Goal: Task Accomplishment & Management: Manage account settings

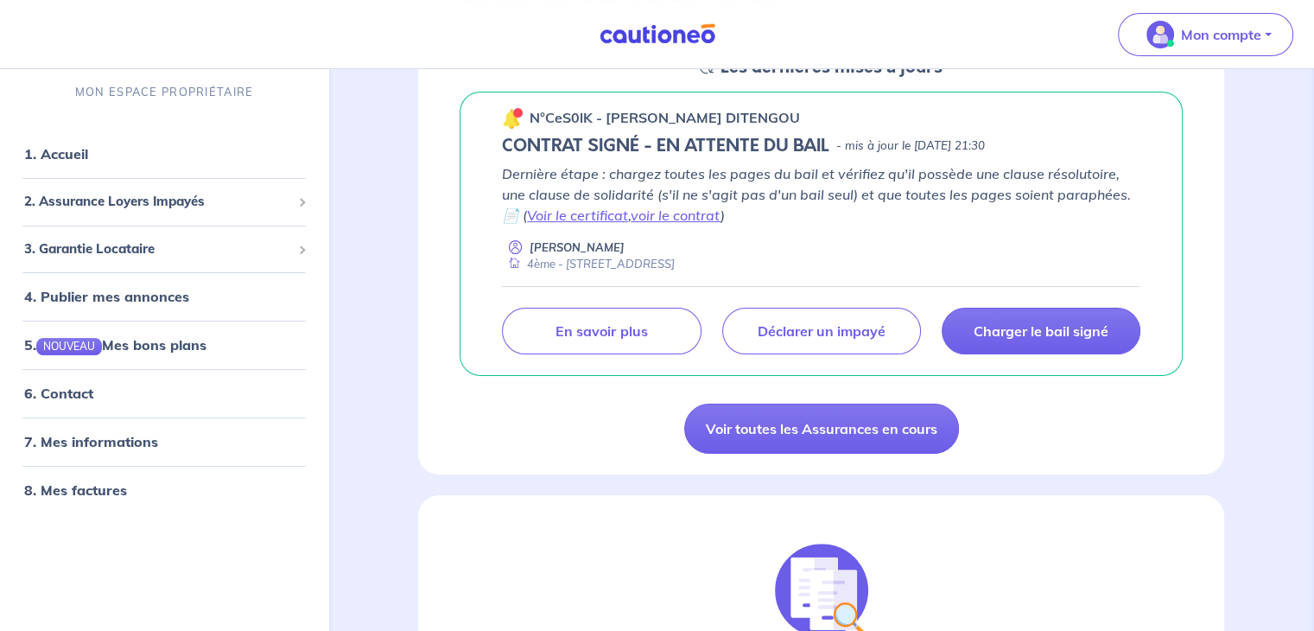
scroll to position [308, 0]
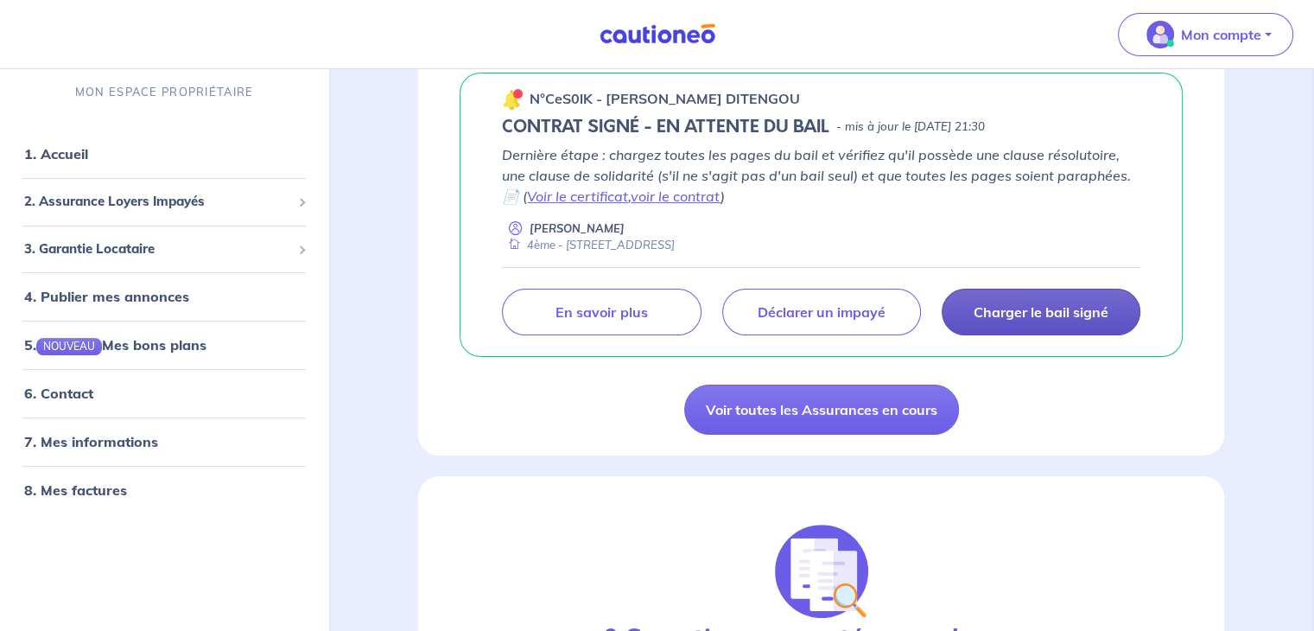
click at [917, 298] on link "Charger le bail signé" at bounding box center [1041, 312] width 199 height 47
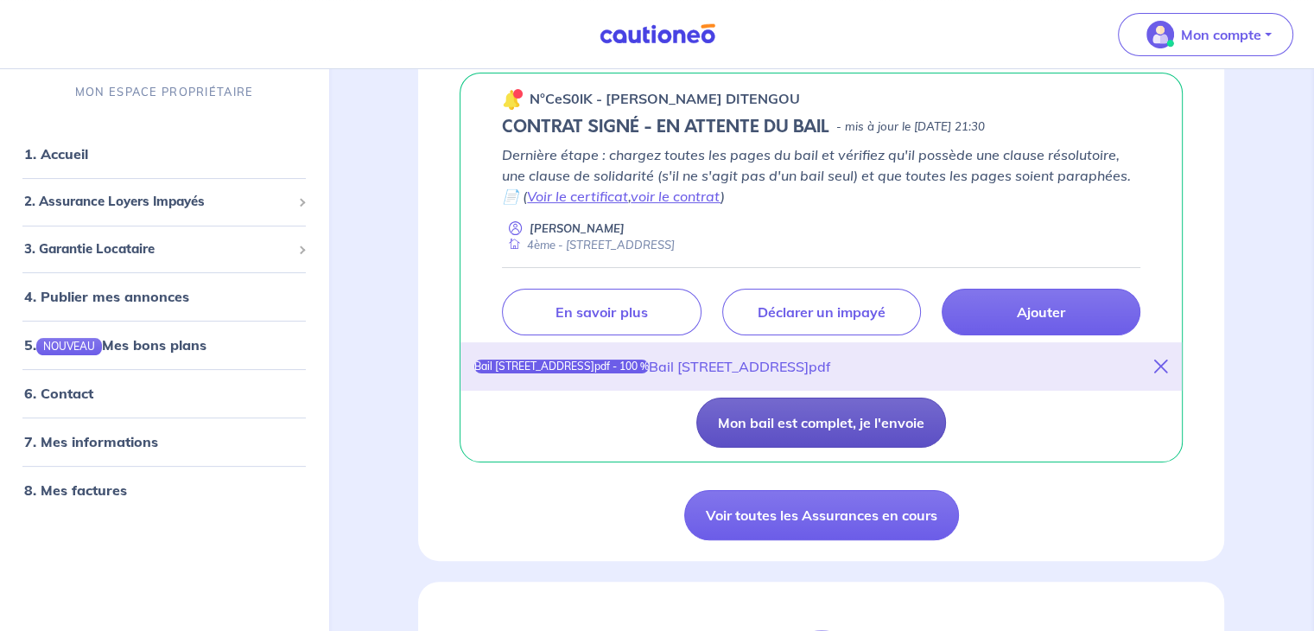
click at [805, 417] on button "Mon bail est complet, je l'envoie" at bounding box center [821, 422] width 250 height 50
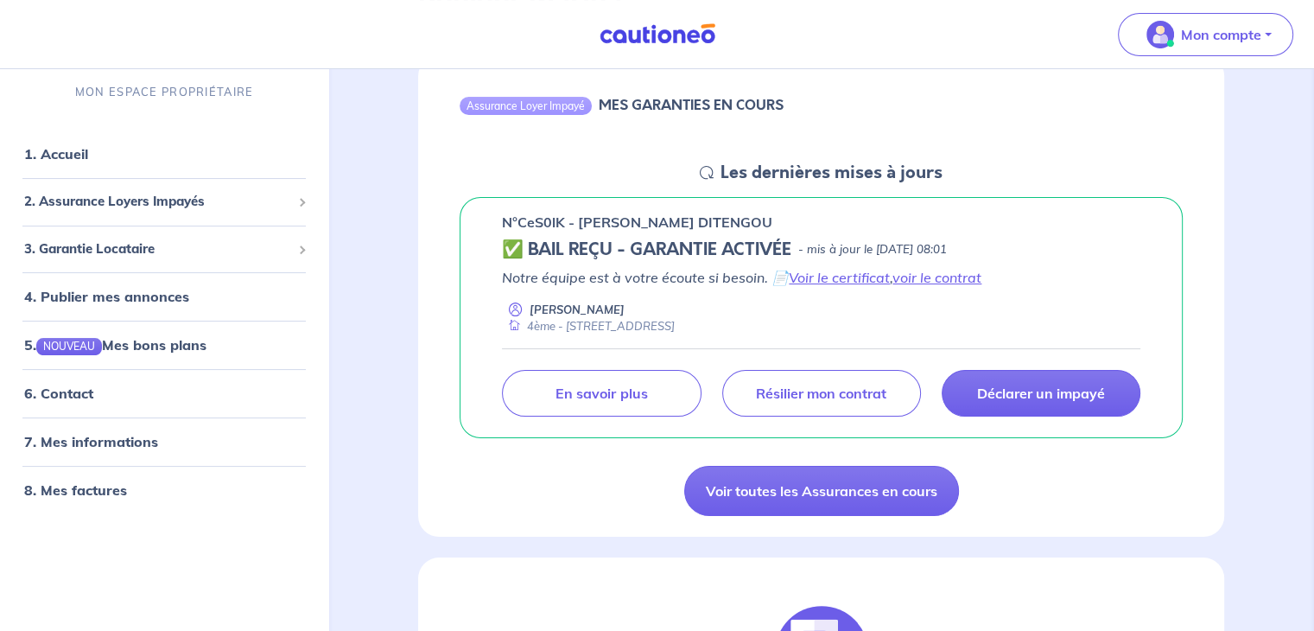
scroll to position [80, 0]
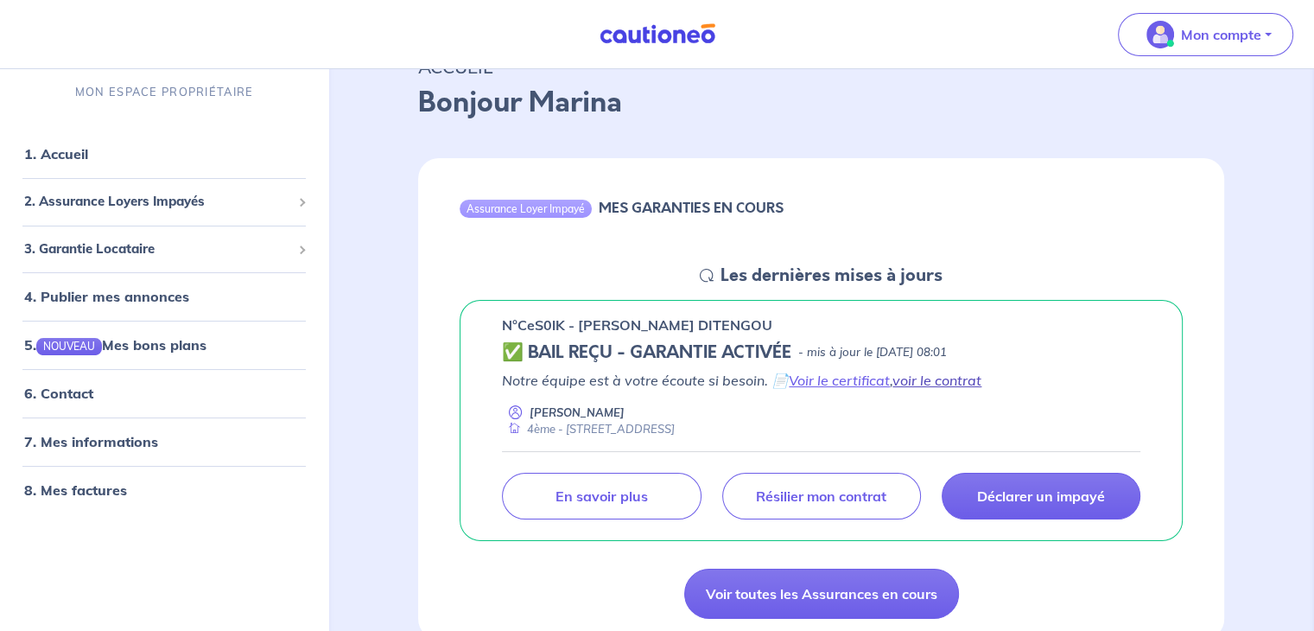
click at [917, 379] on link "voir le contrat" at bounding box center [936, 379] width 89 height 17
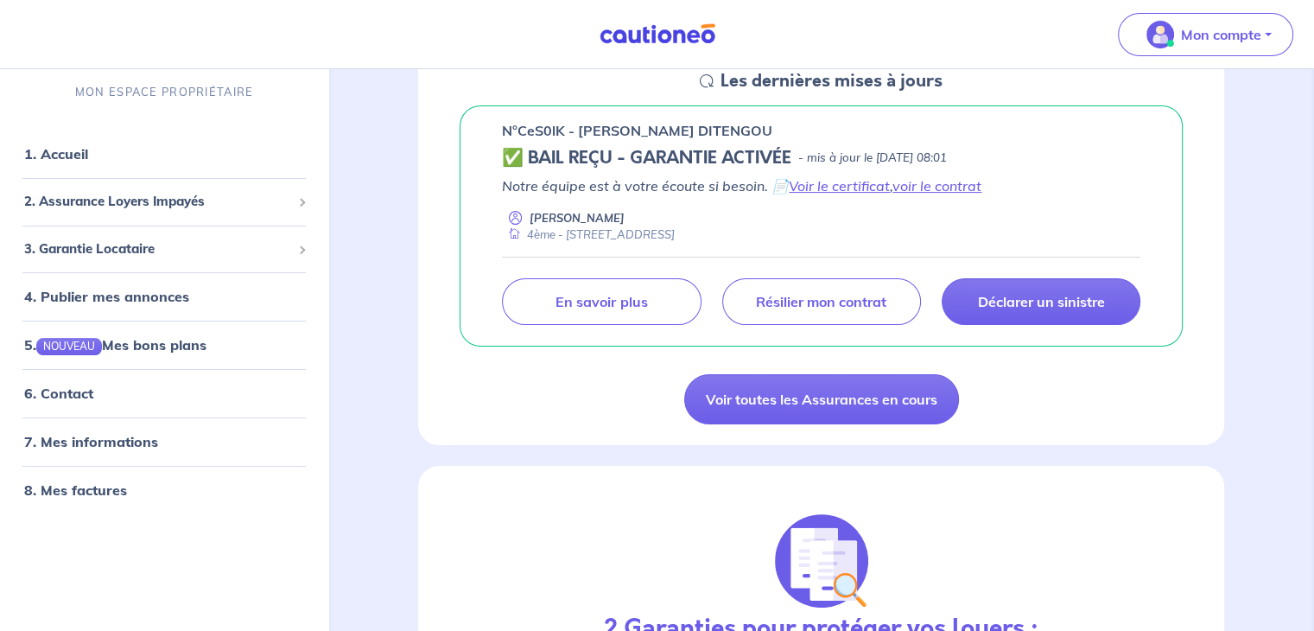
scroll to position [323, 0]
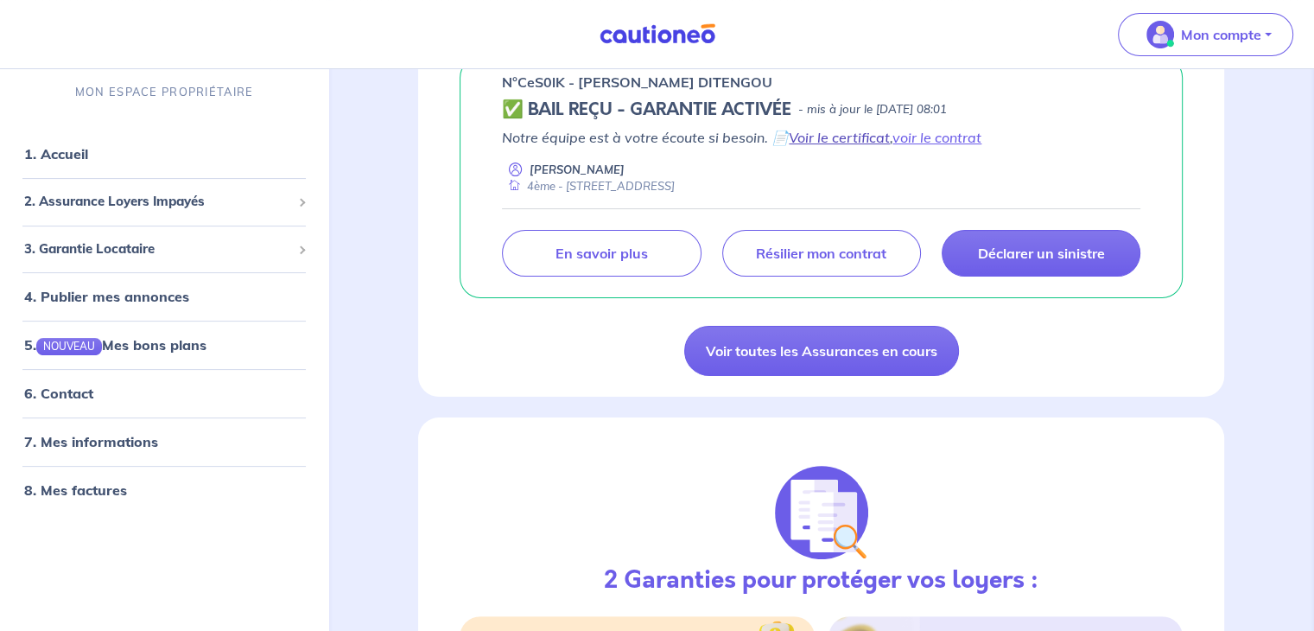
click at [836, 142] on link "Voir le certificat" at bounding box center [839, 137] width 101 height 17
click at [938, 136] on link "voir le contrat" at bounding box center [936, 137] width 89 height 17
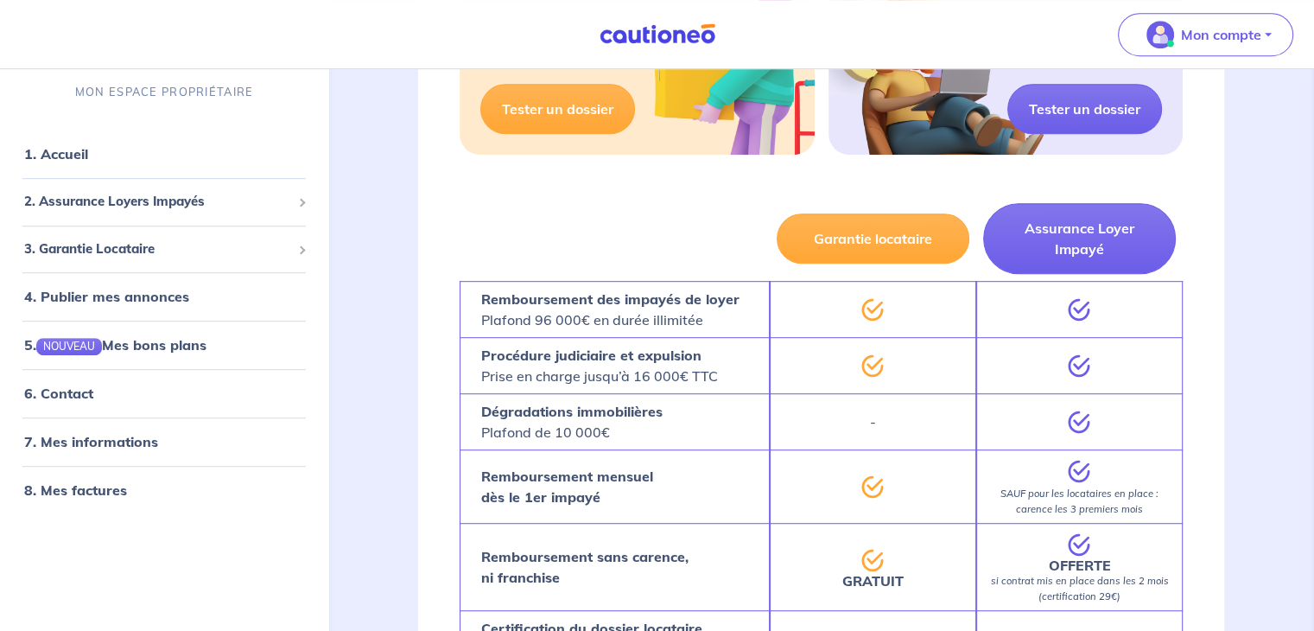
scroll to position [0, 0]
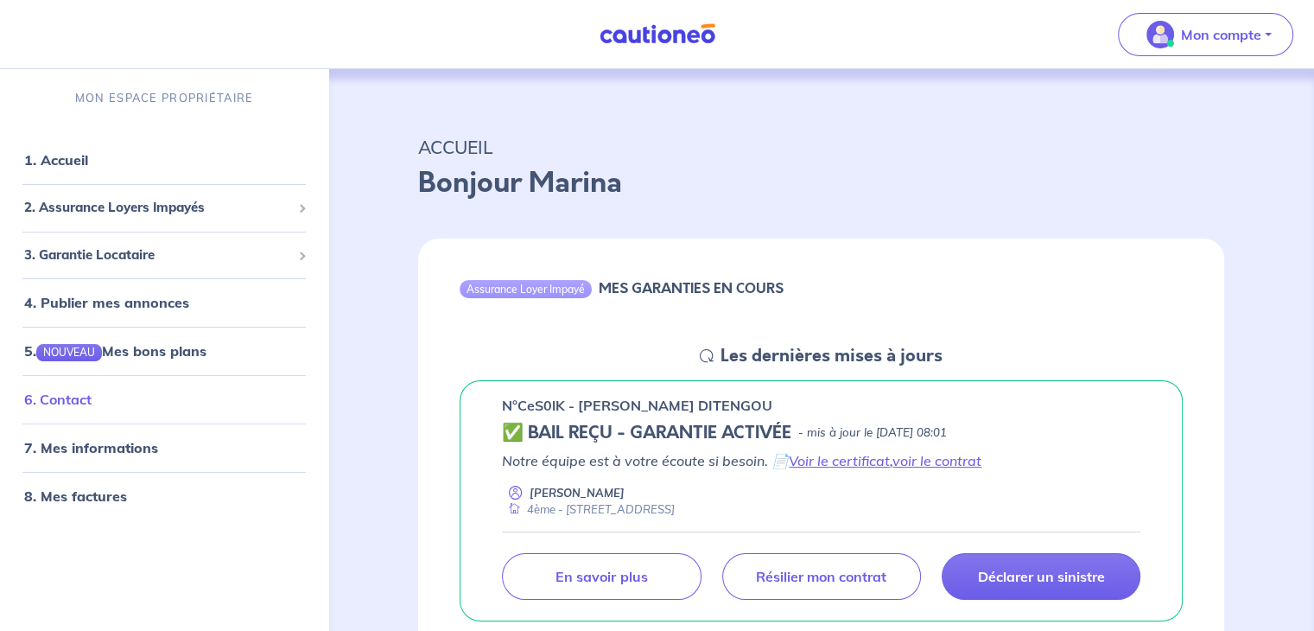
click at [92, 405] on link "6. Contact" at bounding box center [57, 398] width 67 height 17
click at [954, 457] on link "voir le contrat" at bounding box center [936, 460] width 89 height 17
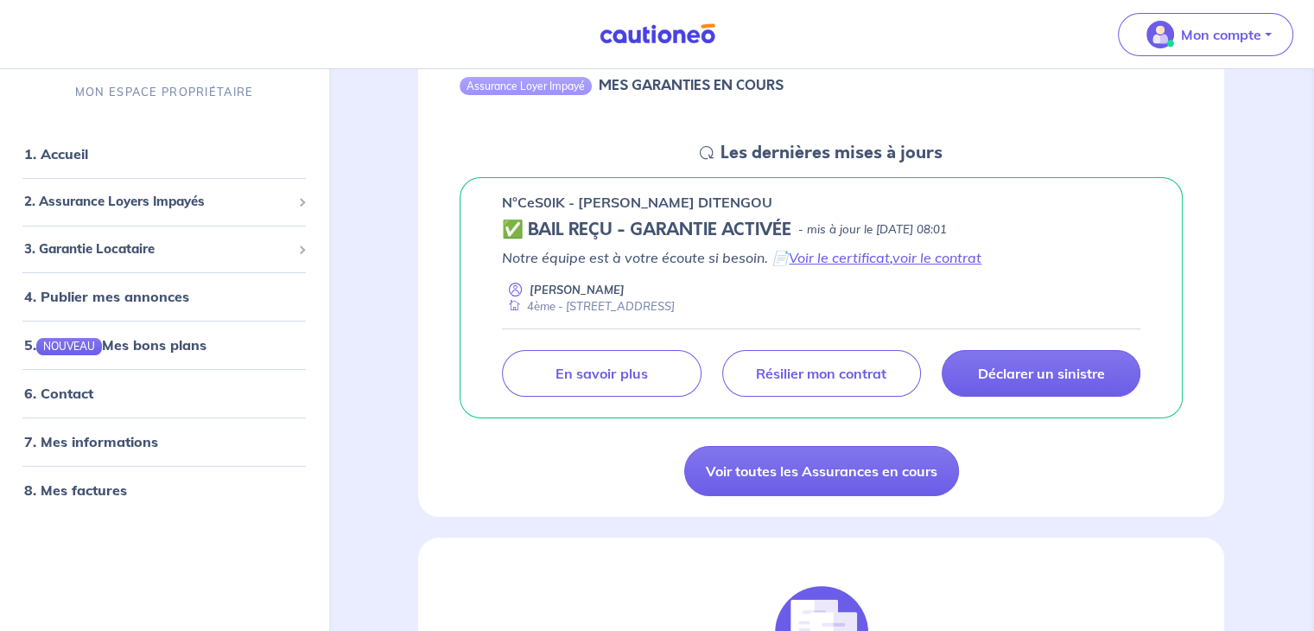
scroll to position [197, 0]
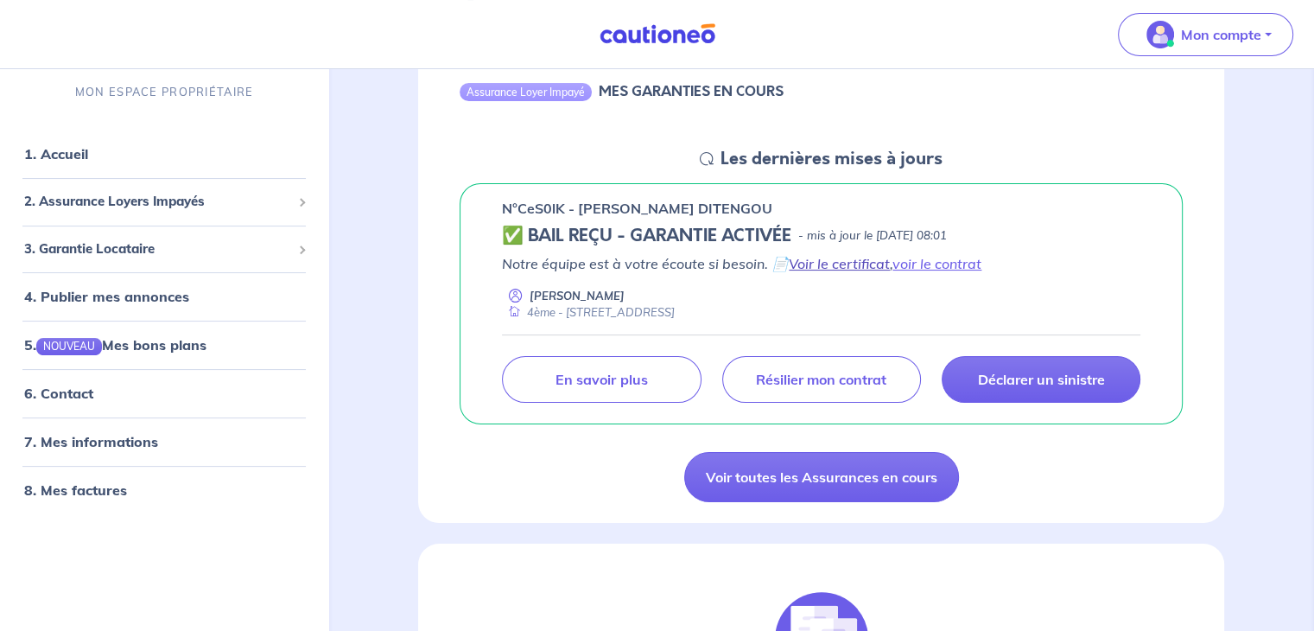
click at [843, 265] on link "Voir le certificat" at bounding box center [839, 263] width 101 height 17
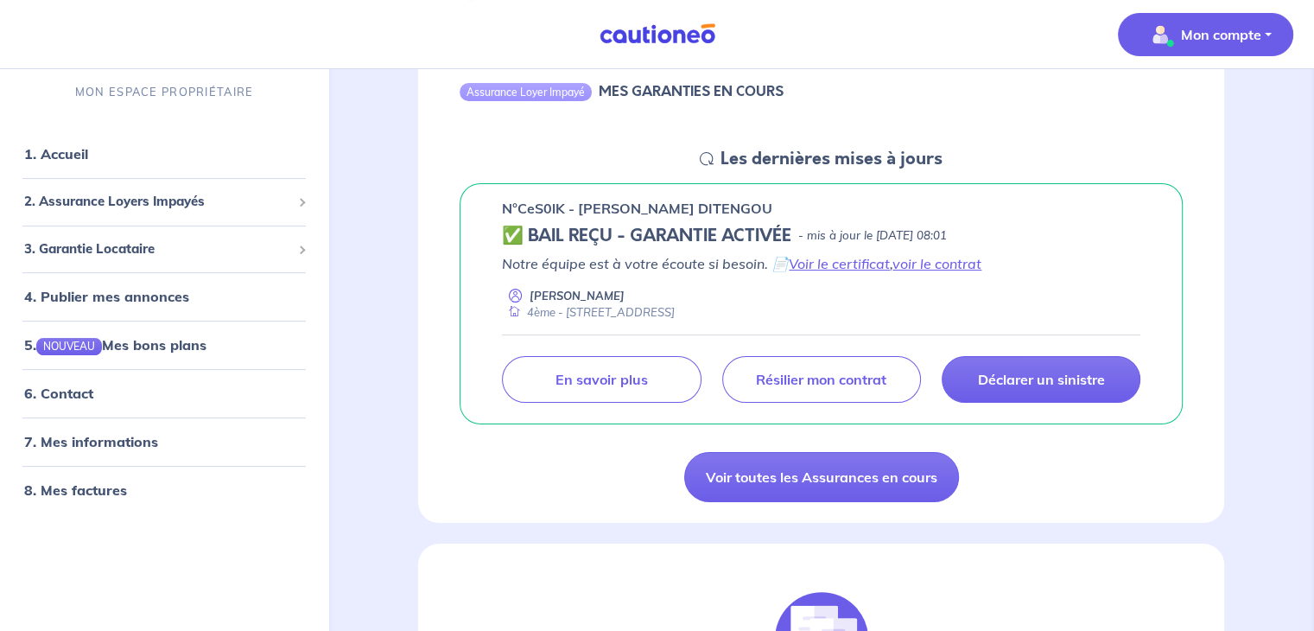
click at [1195, 39] on p "Mon compte" at bounding box center [1221, 34] width 80 height 21
click at [1181, 111] on link "Mes informations" at bounding box center [1188, 107] width 139 height 28
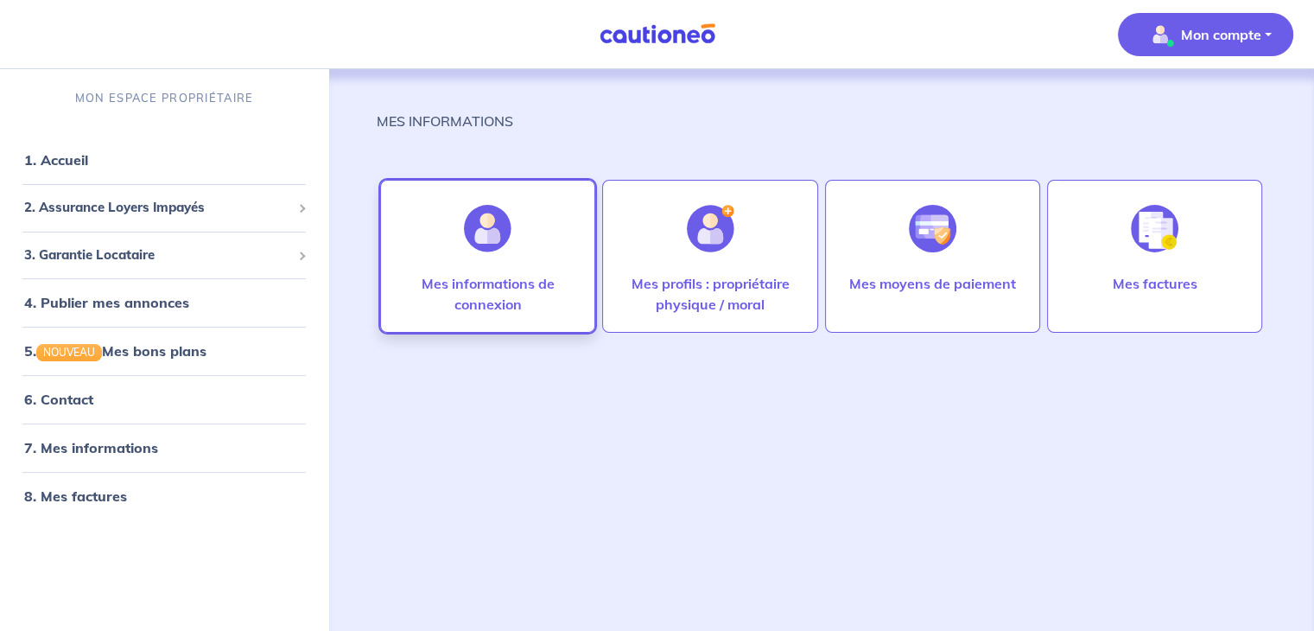
click at [529, 282] on p "Mes informations de connexion" at bounding box center [487, 293] width 179 height 41
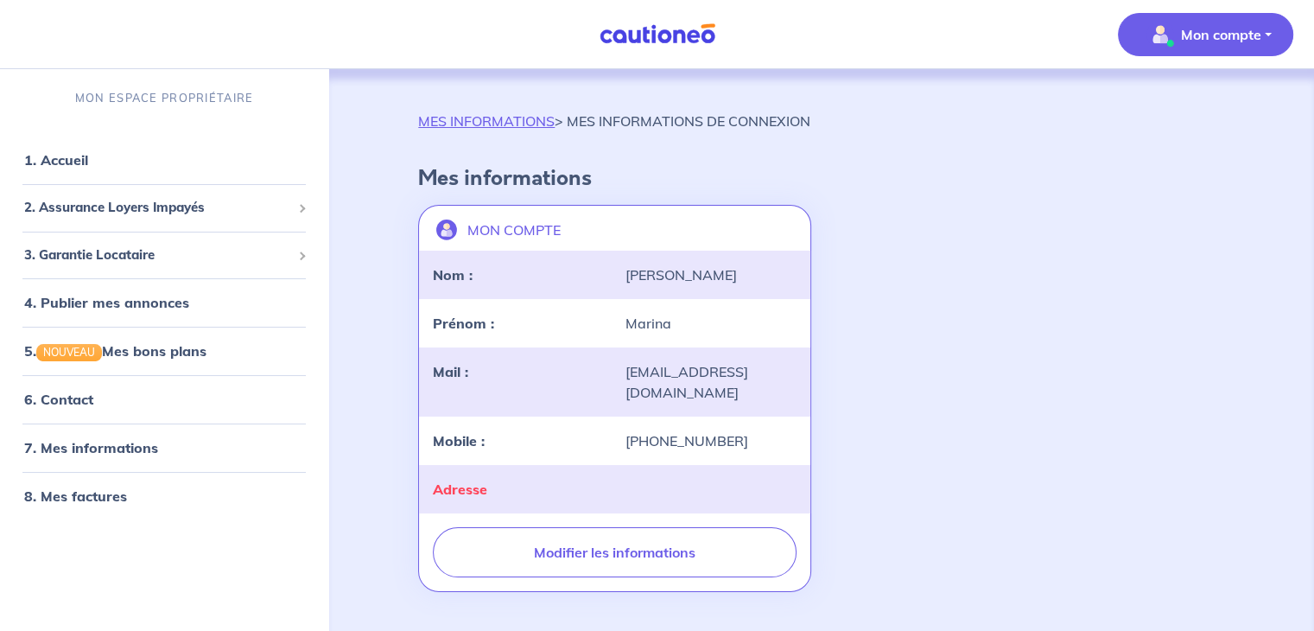
click at [1171, 29] on img "button" at bounding box center [1160, 35] width 28 height 28
click at [1190, 101] on link "Mes informations" at bounding box center [1188, 107] width 139 height 28
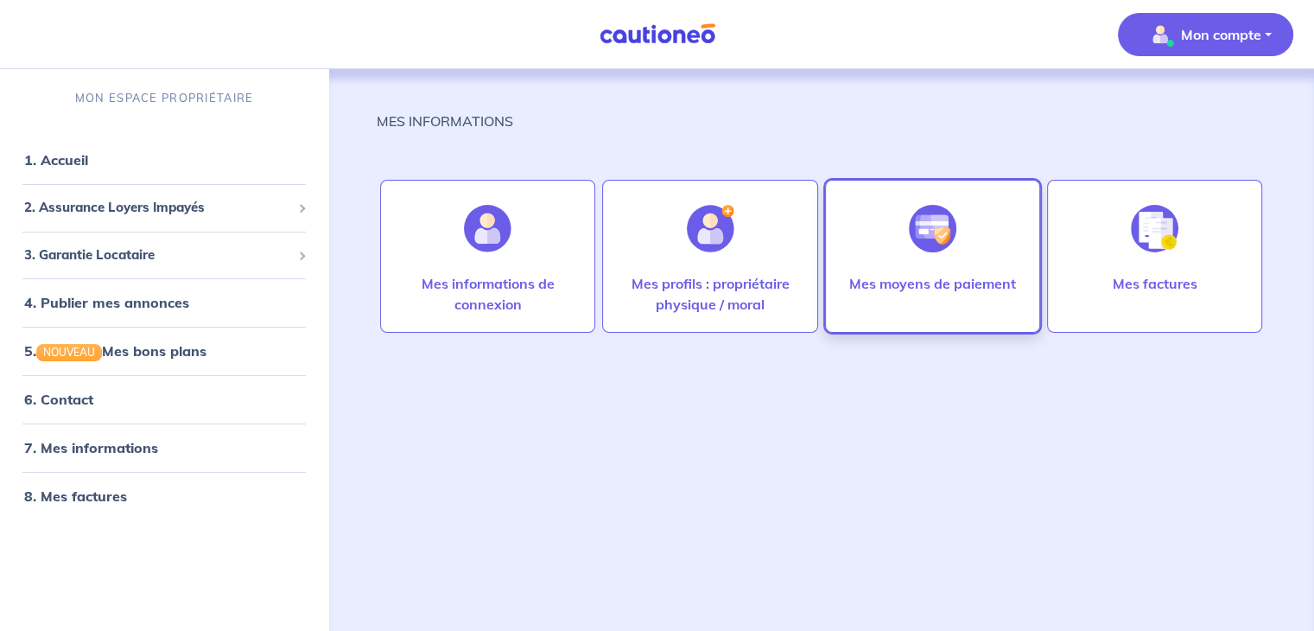
click at [939, 241] on img at bounding box center [933, 229] width 48 height 48
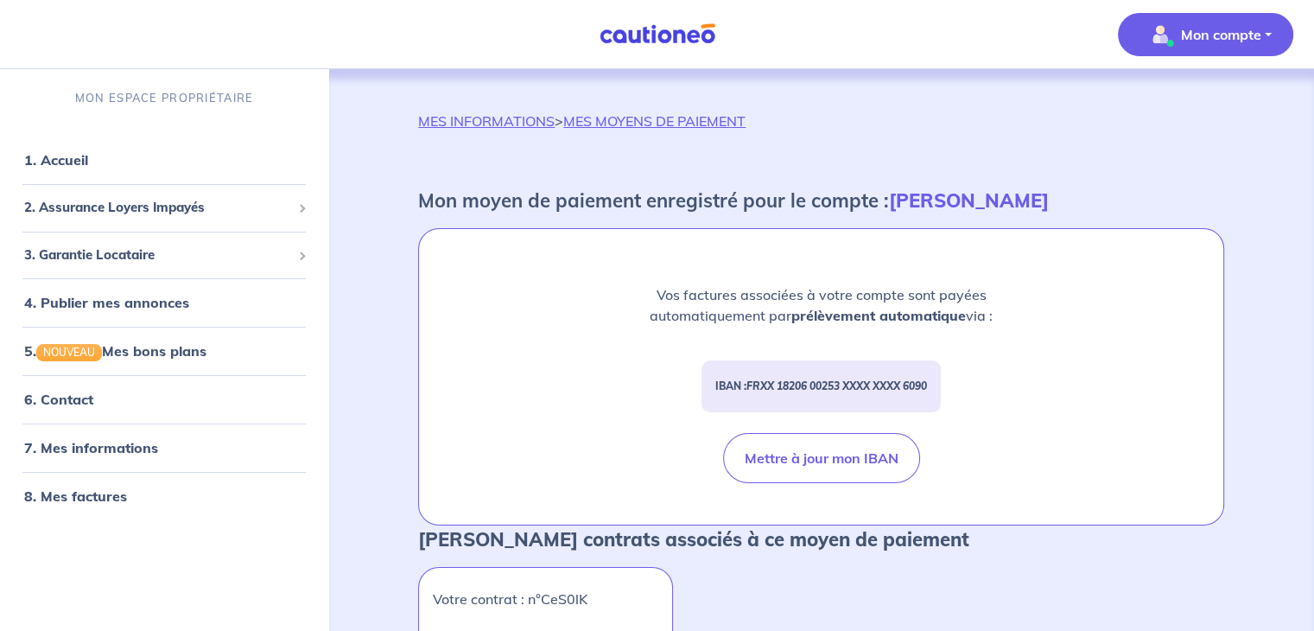
click at [1225, 479] on div "Mon moyen de paiement enregistré pour le compte : [PERSON_NAME] factures associ…" at bounding box center [821, 335] width 827 height 297
click at [1247, 29] on p "Mon compte" at bounding box center [1221, 34] width 80 height 21
click at [1180, 99] on link "Mes informations" at bounding box center [1188, 107] width 139 height 28
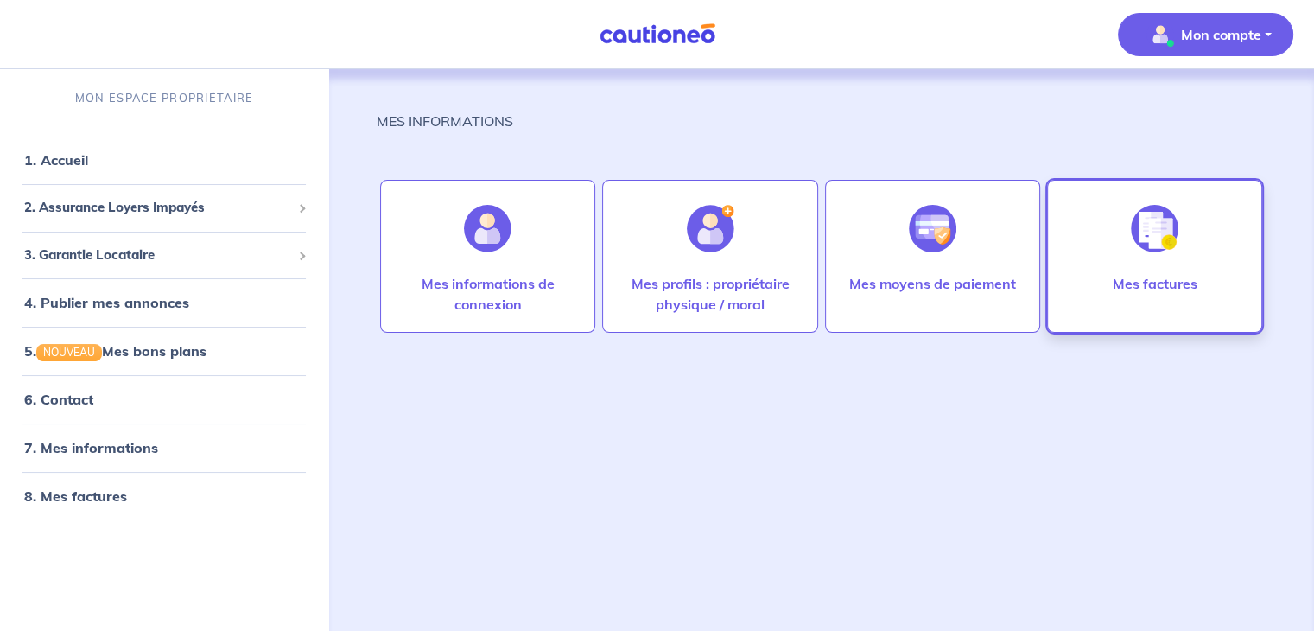
click at [1136, 267] on div at bounding box center [1154, 228] width 75 height 89
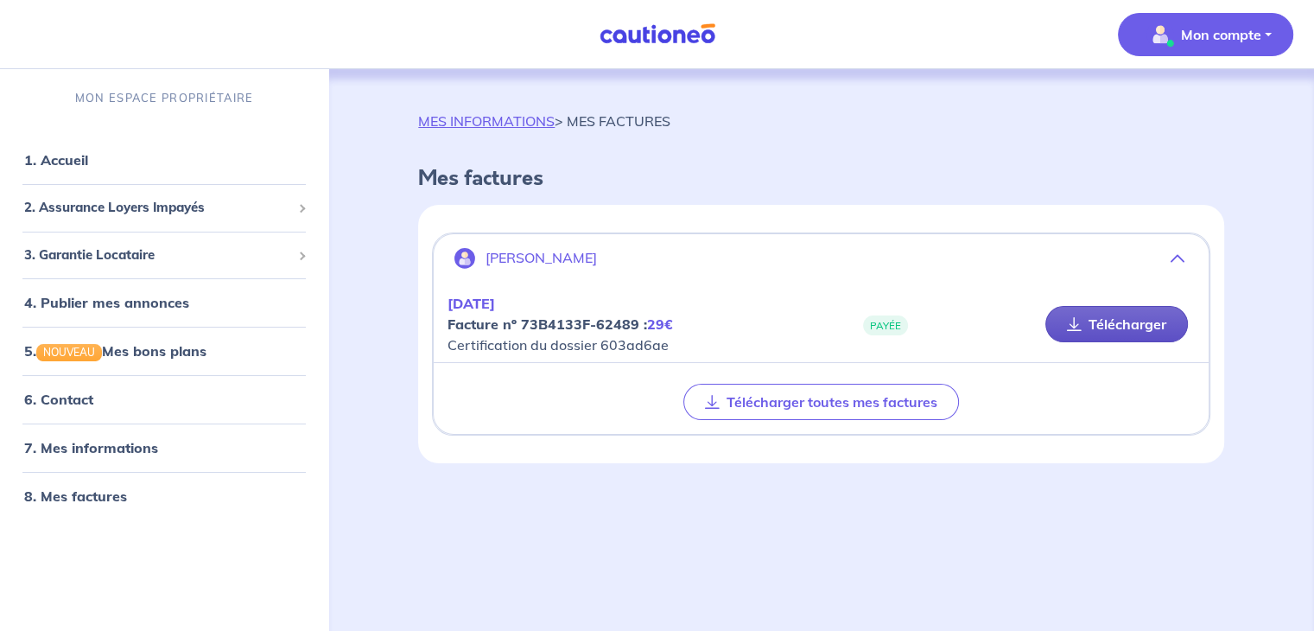
click at [1119, 313] on link "Télécharger" at bounding box center [1116, 324] width 143 height 36
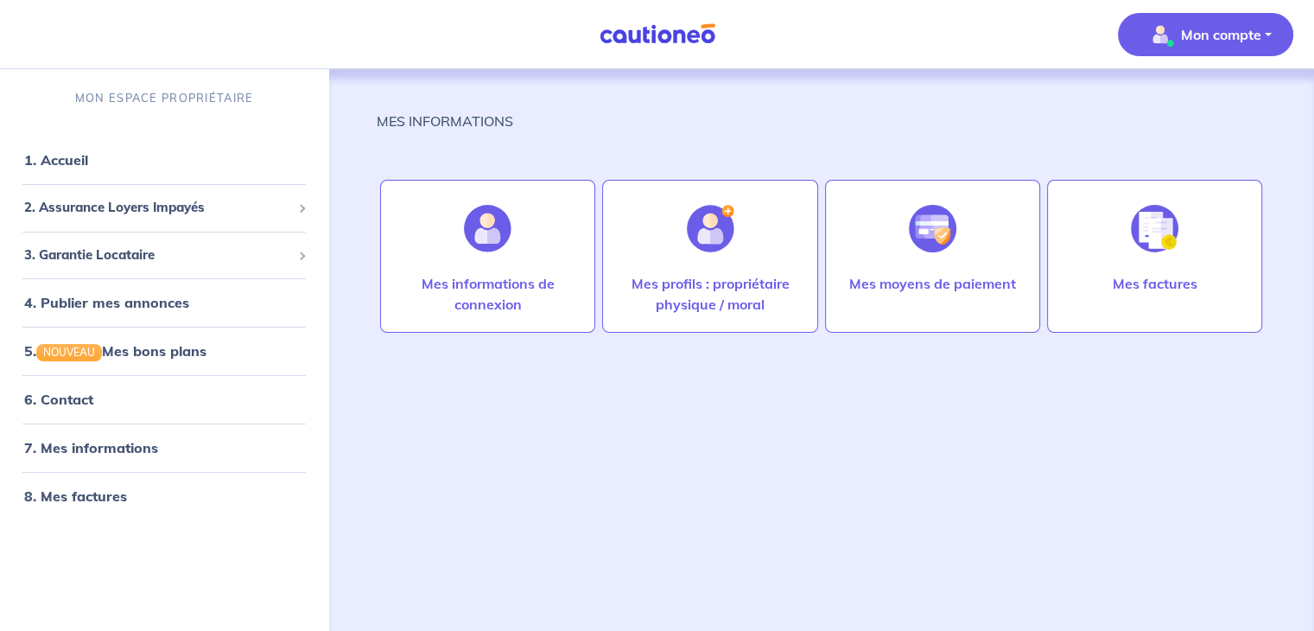
click at [1220, 45] on span "Mon compte" at bounding box center [1200, 35] width 122 height 28
click at [1191, 112] on link "Mes informations" at bounding box center [1188, 107] width 139 height 28
click at [1279, 39] on button "Mon compte" at bounding box center [1205, 34] width 175 height 43
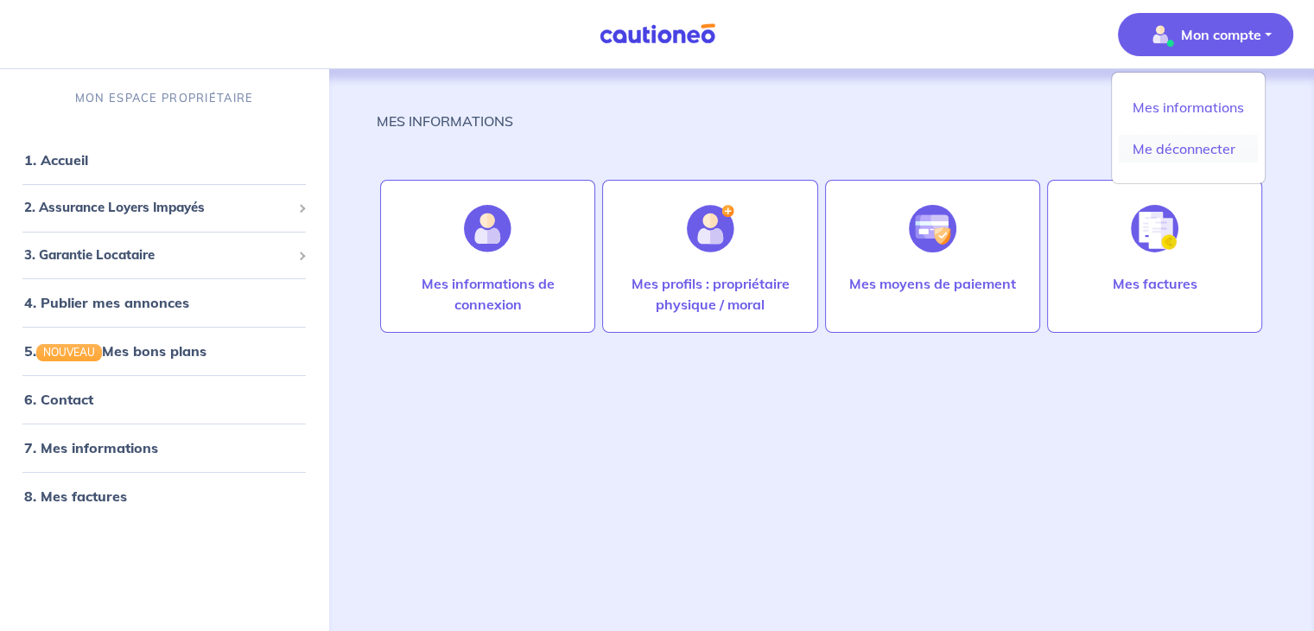
click at [1189, 151] on link "Me déconnecter" at bounding box center [1188, 149] width 139 height 28
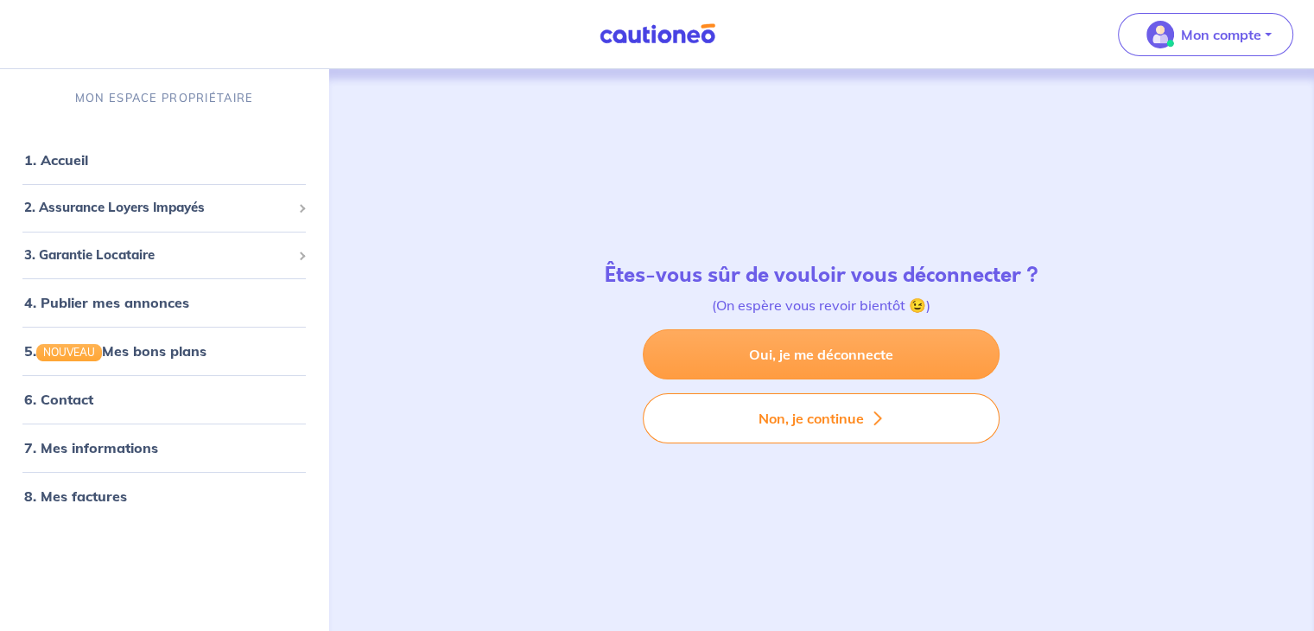
click at [821, 346] on link "Oui, je me déconnecte" at bounding box center [821, 354] width 357 height 50
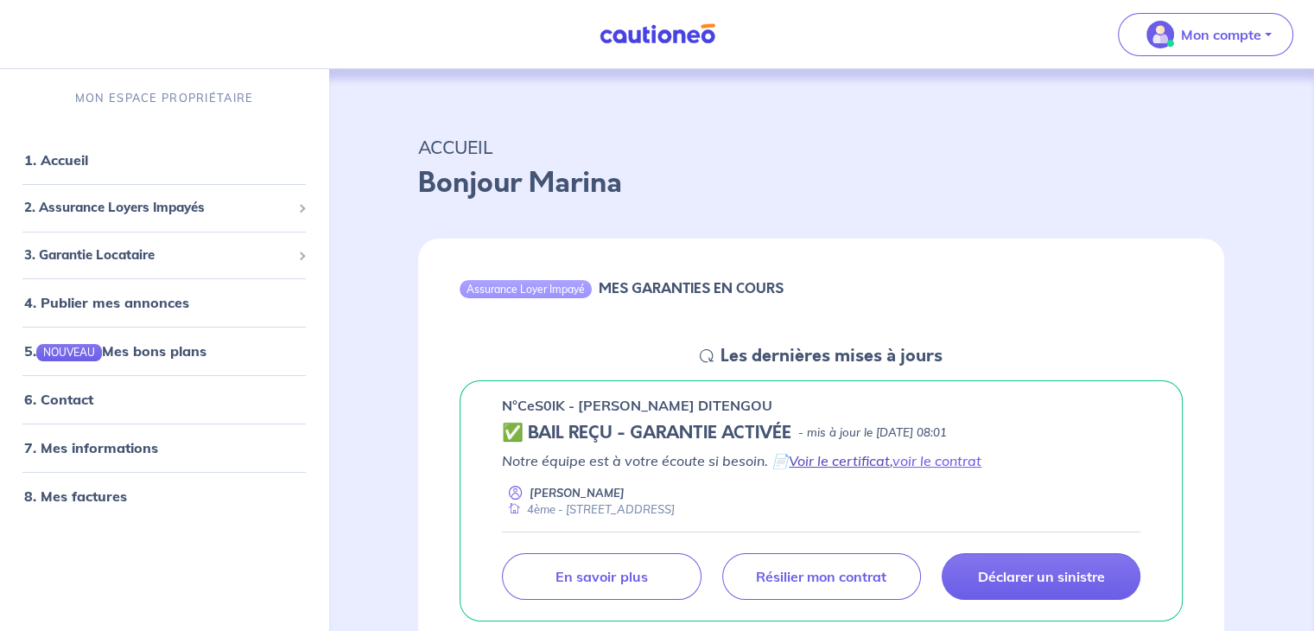
click at [850, 460] on link "Voir le certificat" at bounding box center [839, 460] width 101 height 17
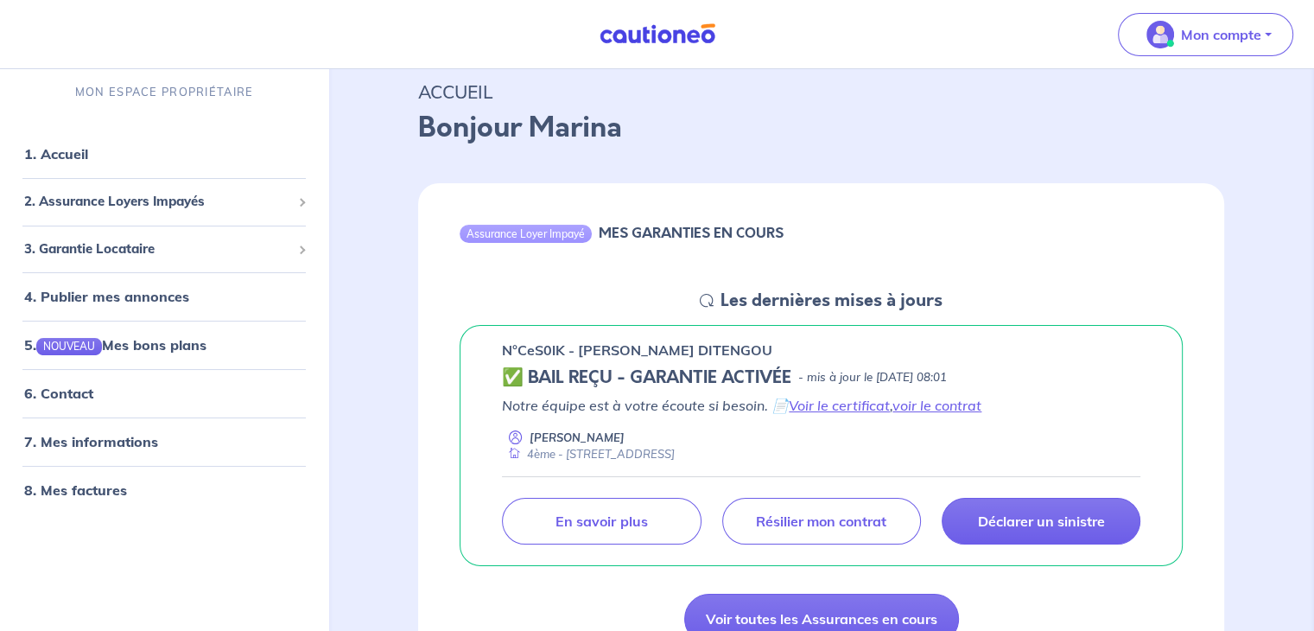
scroll to position [65, 0]
